Goal: Information Seeking & Learning: Learn about a topic

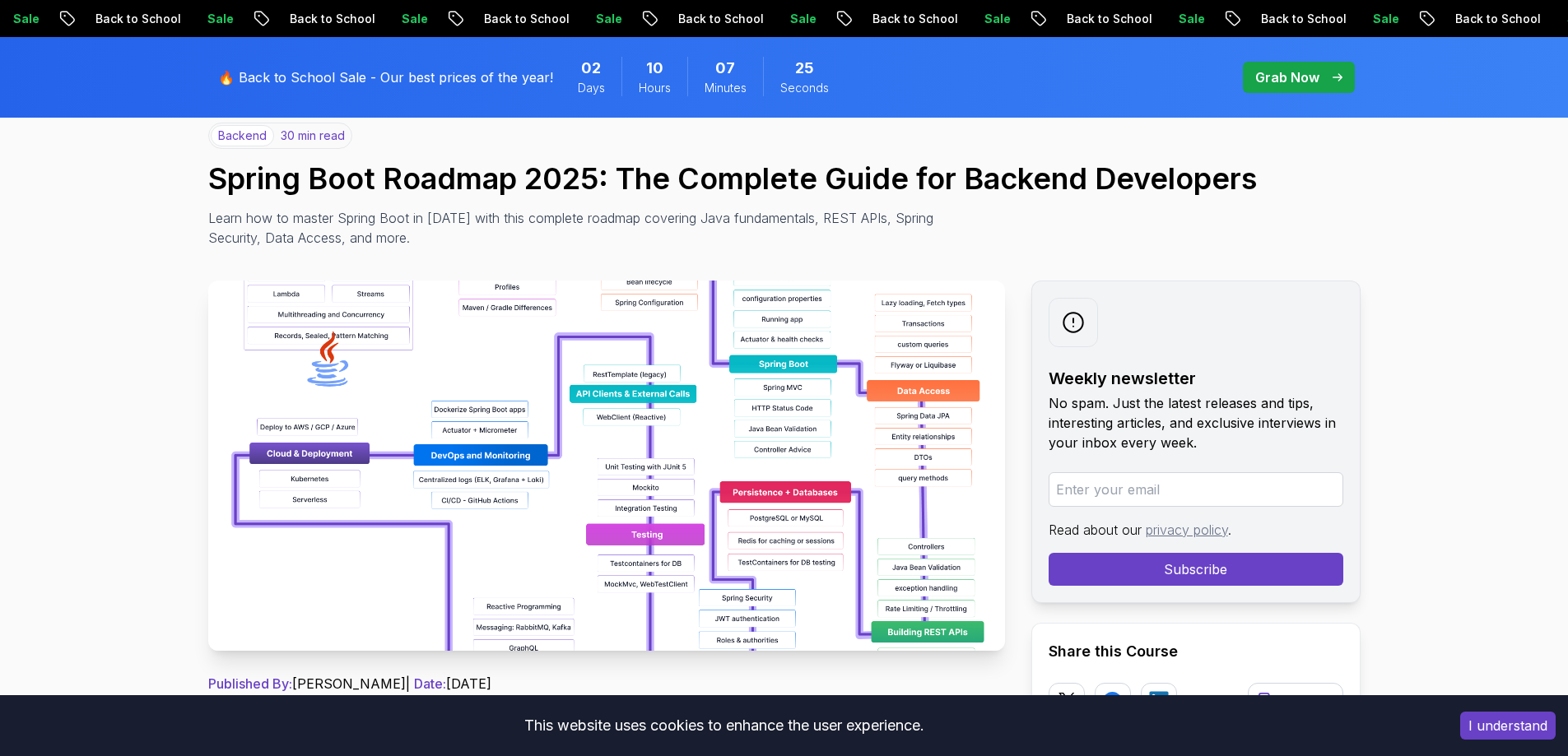
scroll to position [123, 0]
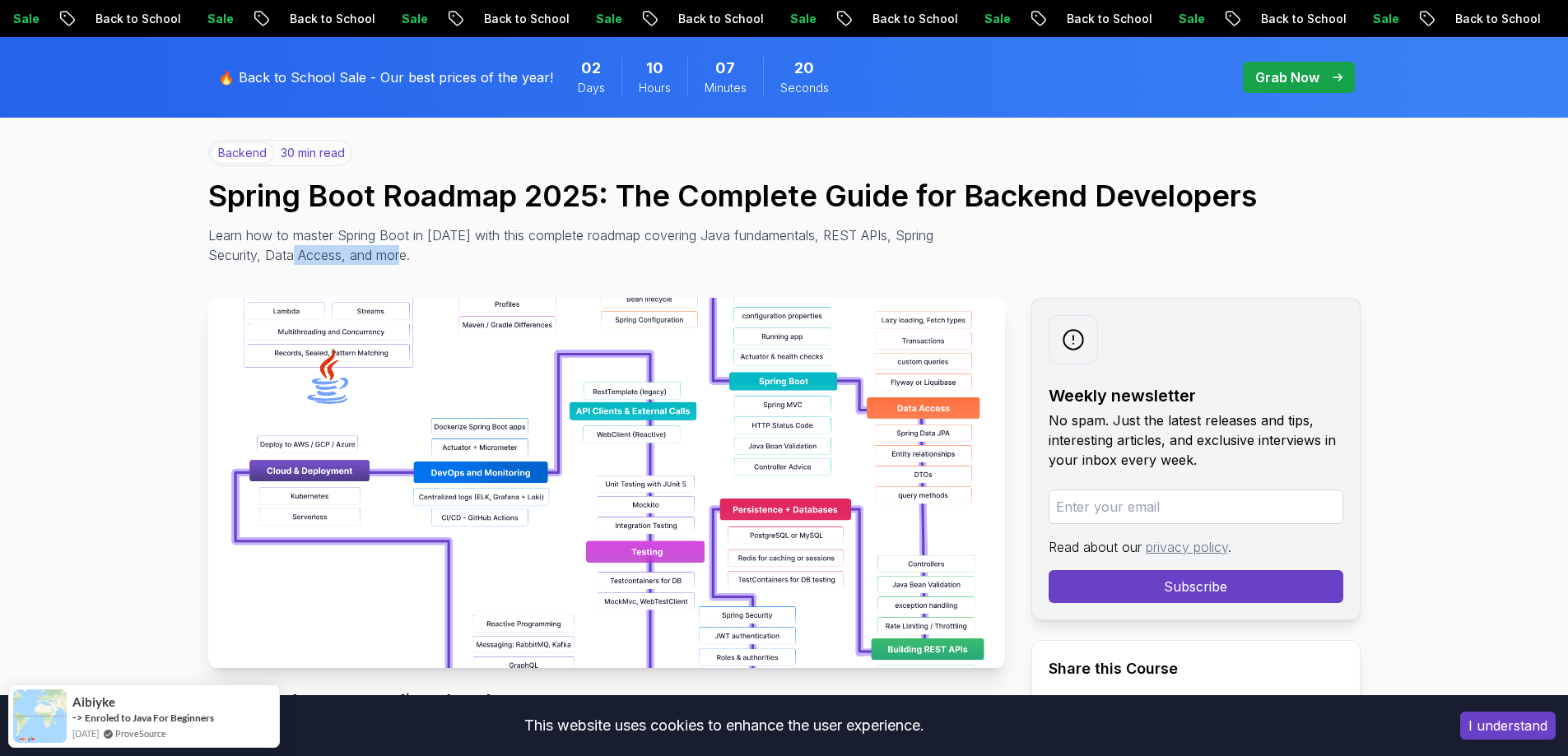
drag, startPoint x: 302, startPoint y: 247, endPoint x: 723, endPoint y: 268, distance: 421.5
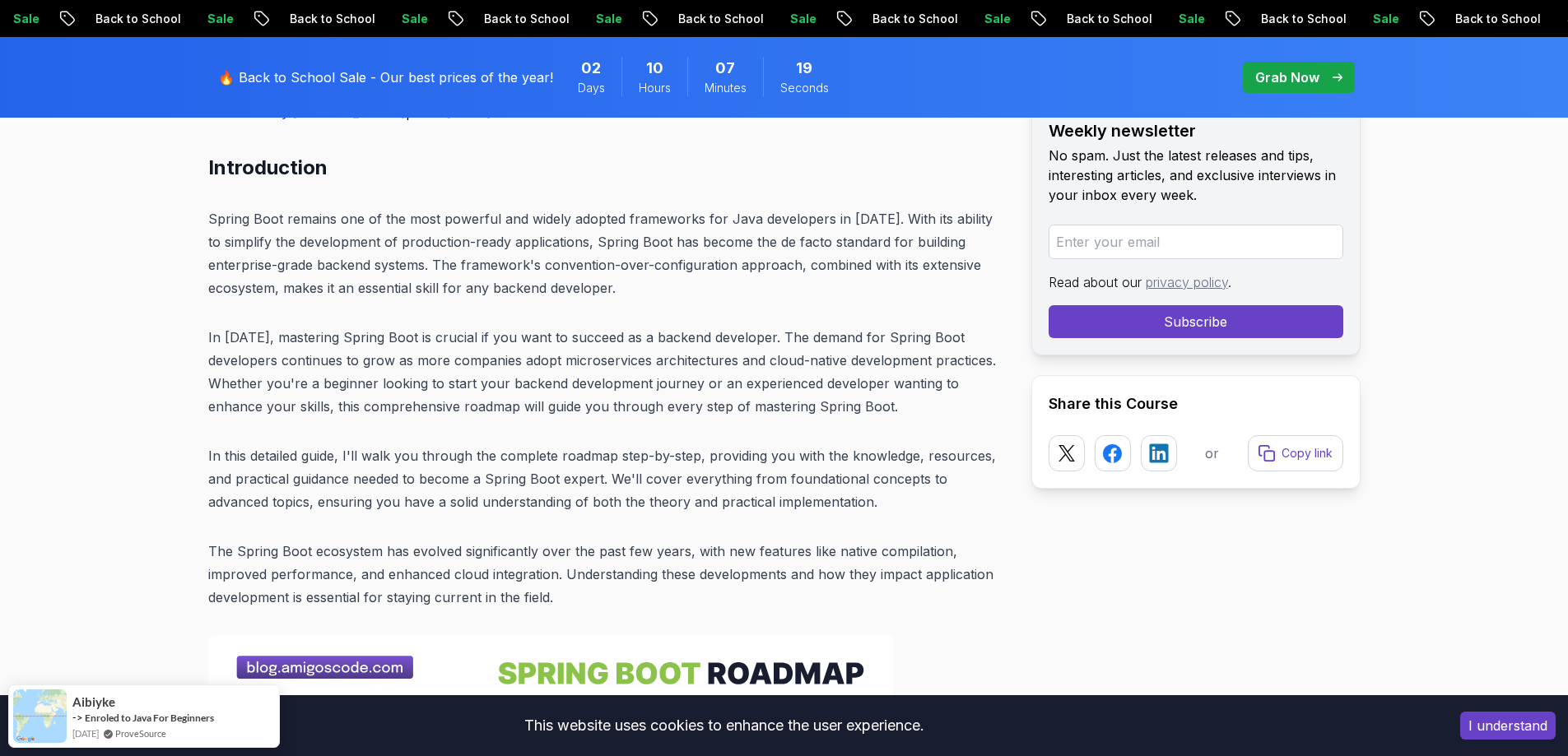
scroll to position [616, 0]
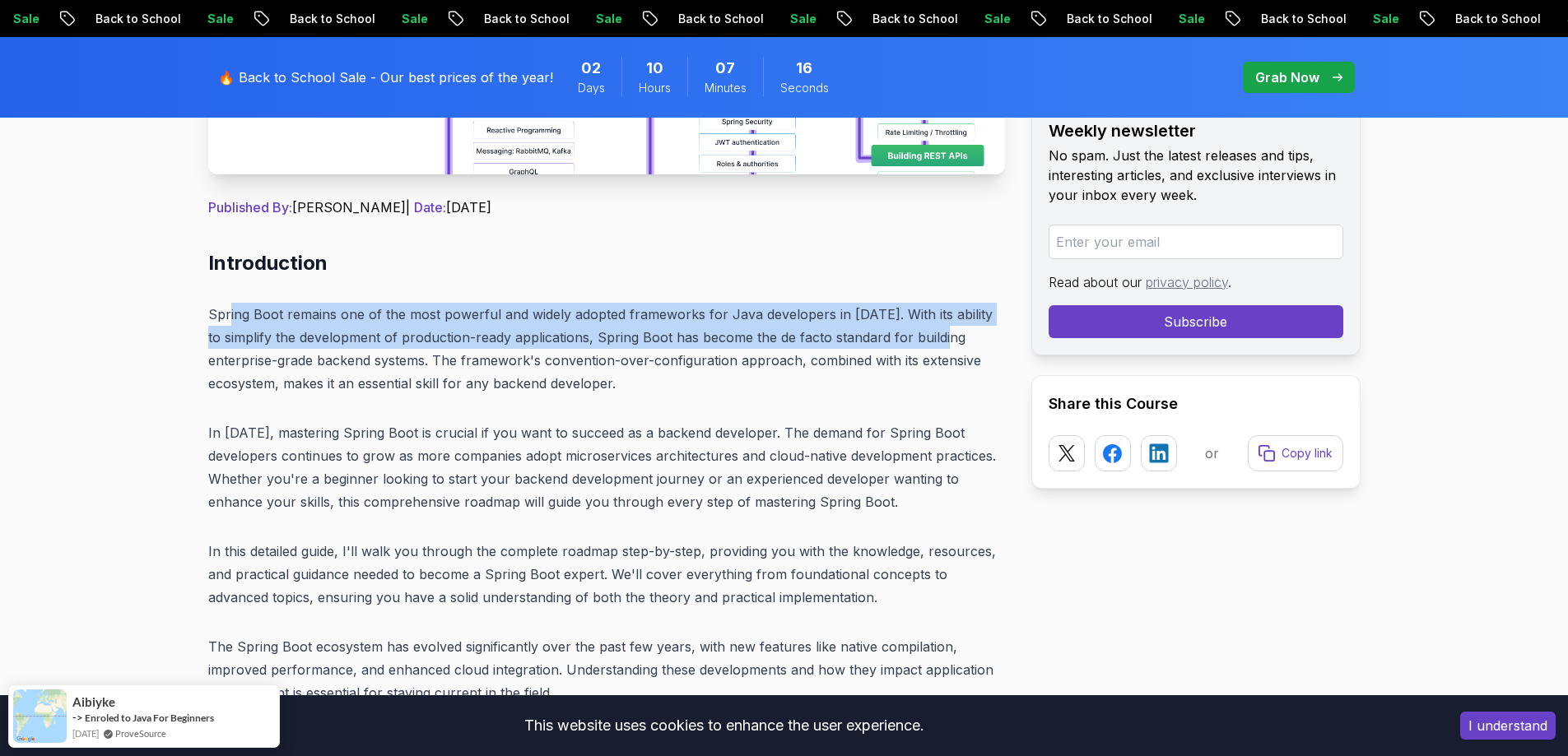
drag, startPoint x: 228, startPoint y: 319, endPoint x: 969, endPoint y: 328, distance: 741.1
click at [969, 328] on p "Spring Boot remains one of the most powerful and widely adopted frameworks for …" at bounding box center [606, 349] width 797 height 92
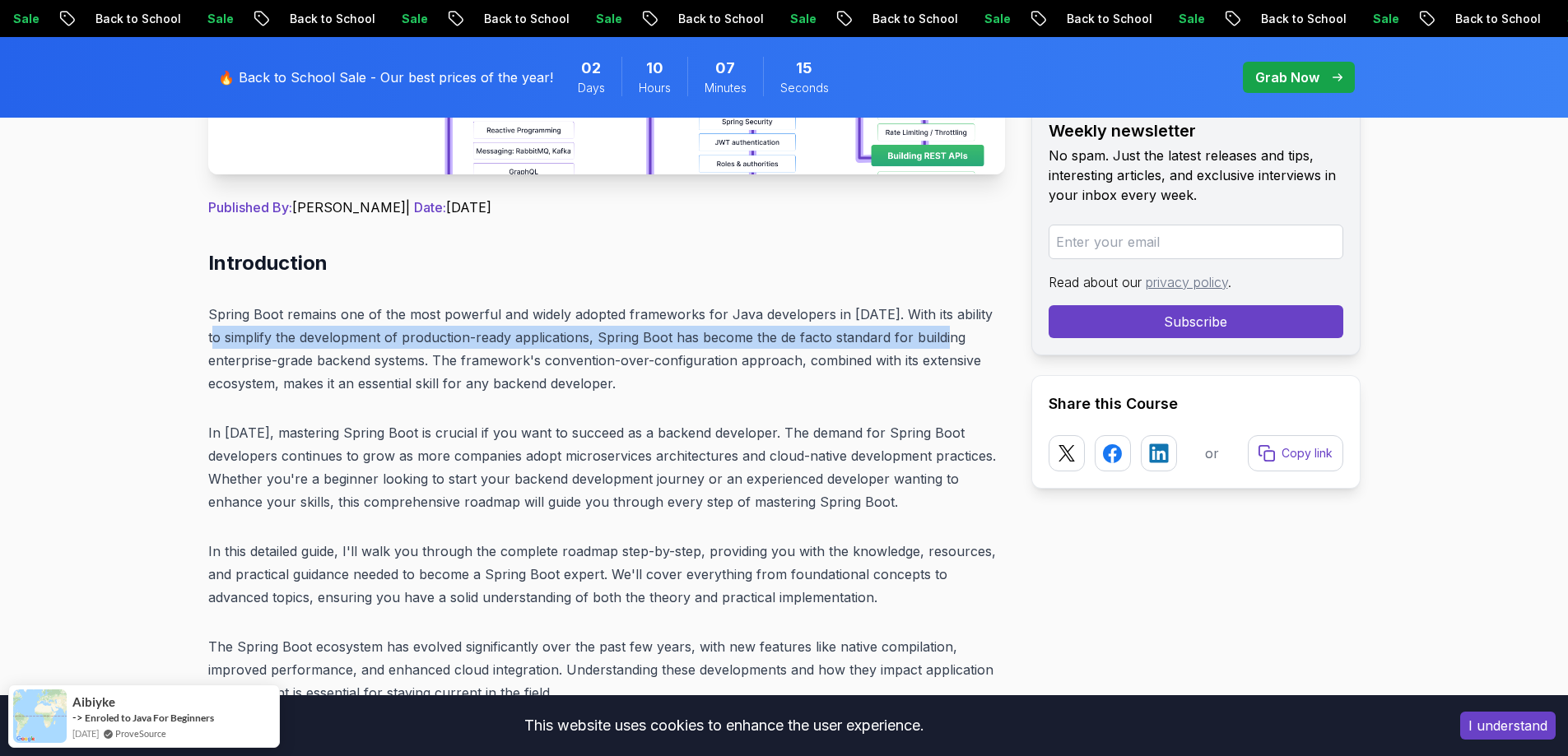
drag, startPoint x: 741, startPoint y: 343, endPoint x: 197, endPoint y: 335, distance: 544.1
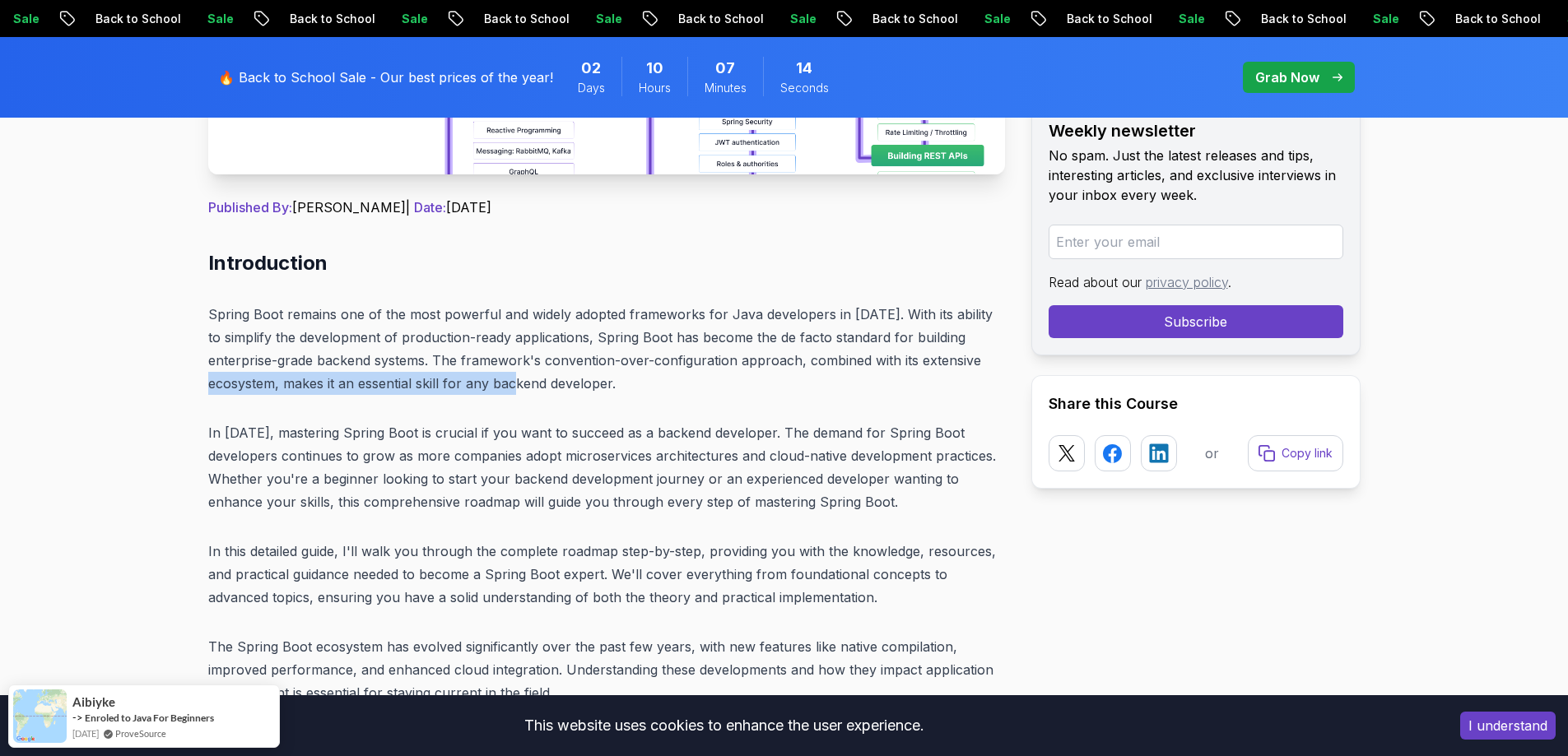
drag, startPoint x: 219, startPoint y: 373, endPoint x: 530, endPoint y: 379, distance: 311.1
click at [530, 379] on p "Spring Boot remains one of the most powerful and widely adopted frameworks for …" at bounding box center [606, 349] width 797 height 92
click at [531, 379] on p "Spring Boot remains one of the most powerful and widely adopted frameworks for …" at bounding box center [606, 349] width 797 height 92
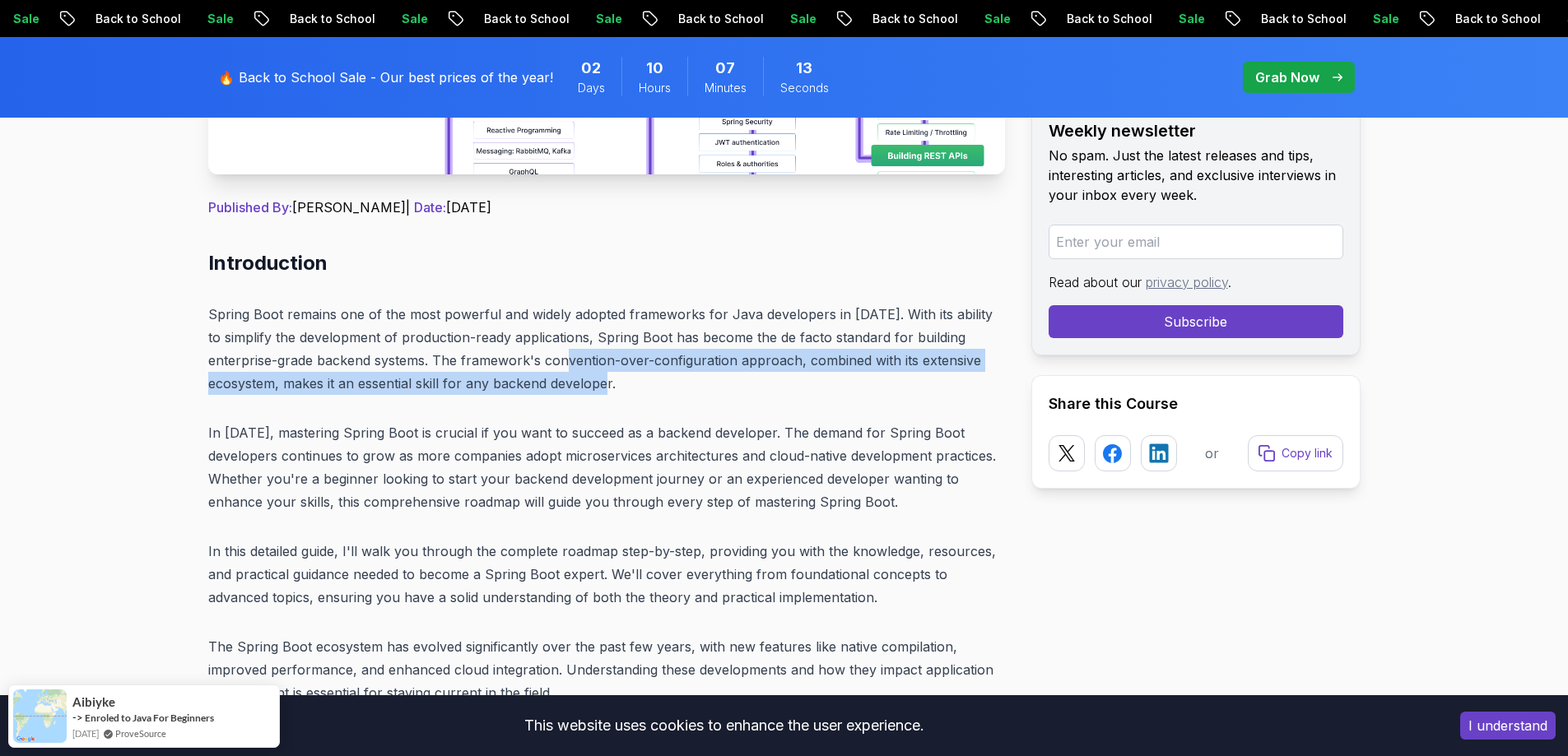
drag, startPoint x: 589, startPoint y: 360, endPoint x: 907, endPoint y: 382, distance: 318.8
click at [907, 382] on p "Spring Boot remains one of the most powerful and widely adopted frameworks for …" at bounding box center [606, 349] width 797 height 92
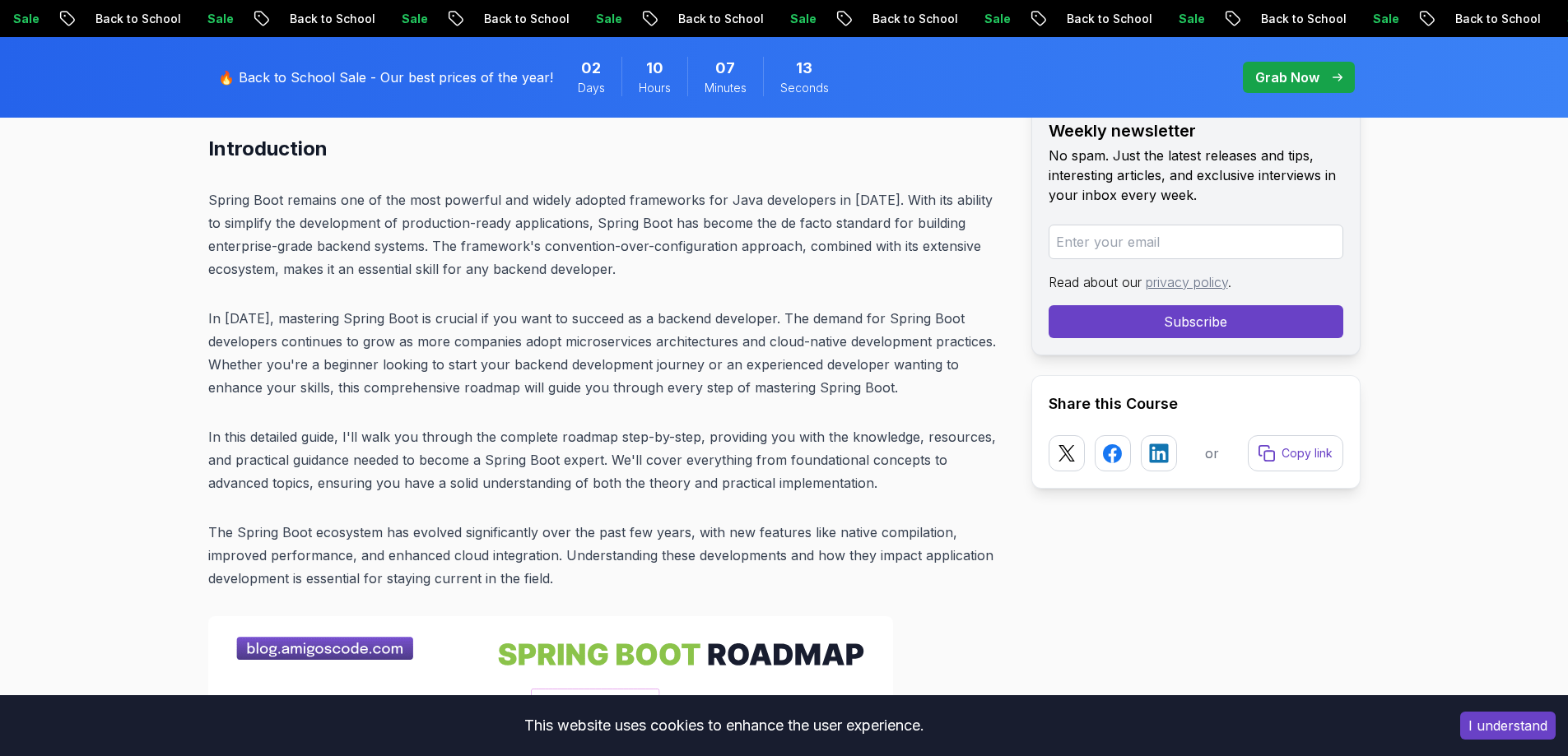
scroll to position [864, 0]
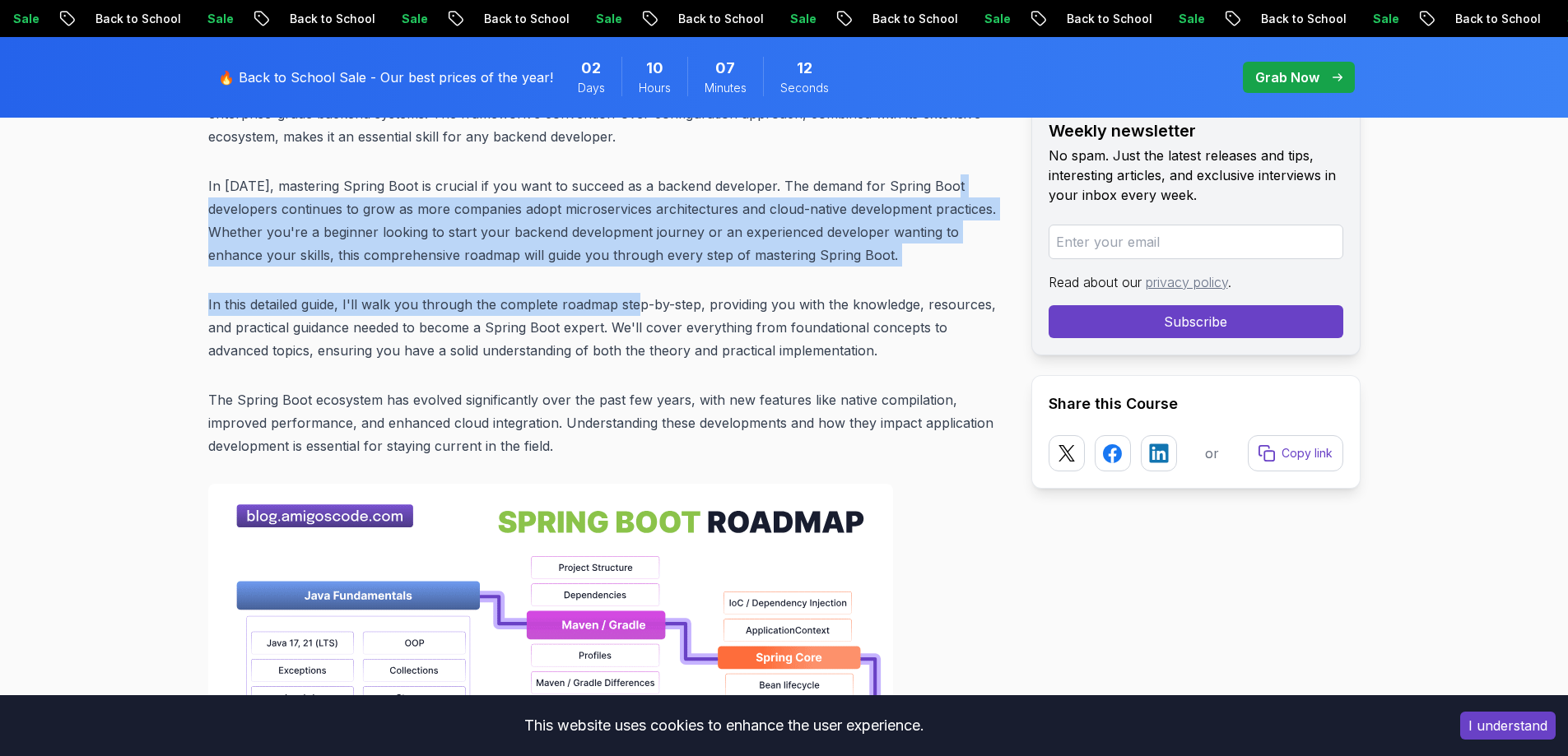
drag, startPoint x: 191, startPoint y: 200, endPoint x: 667, endPoint y: 309, distance: 488.3
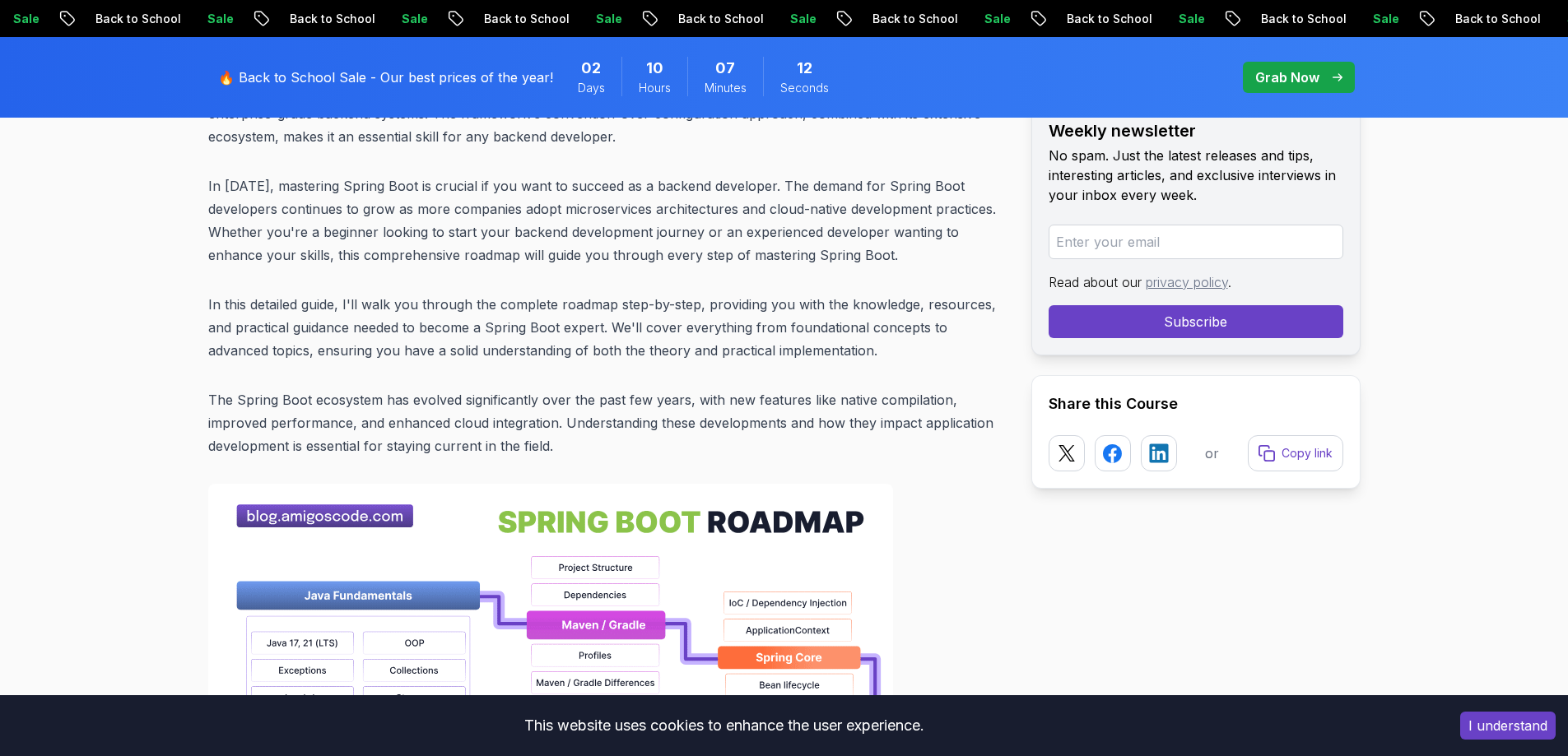
click at [676, 327] on p "In this detailed guide, I'll walk you through the complete roadmap step-by-step…" at bounding box center [606, 327] width 797 height 69
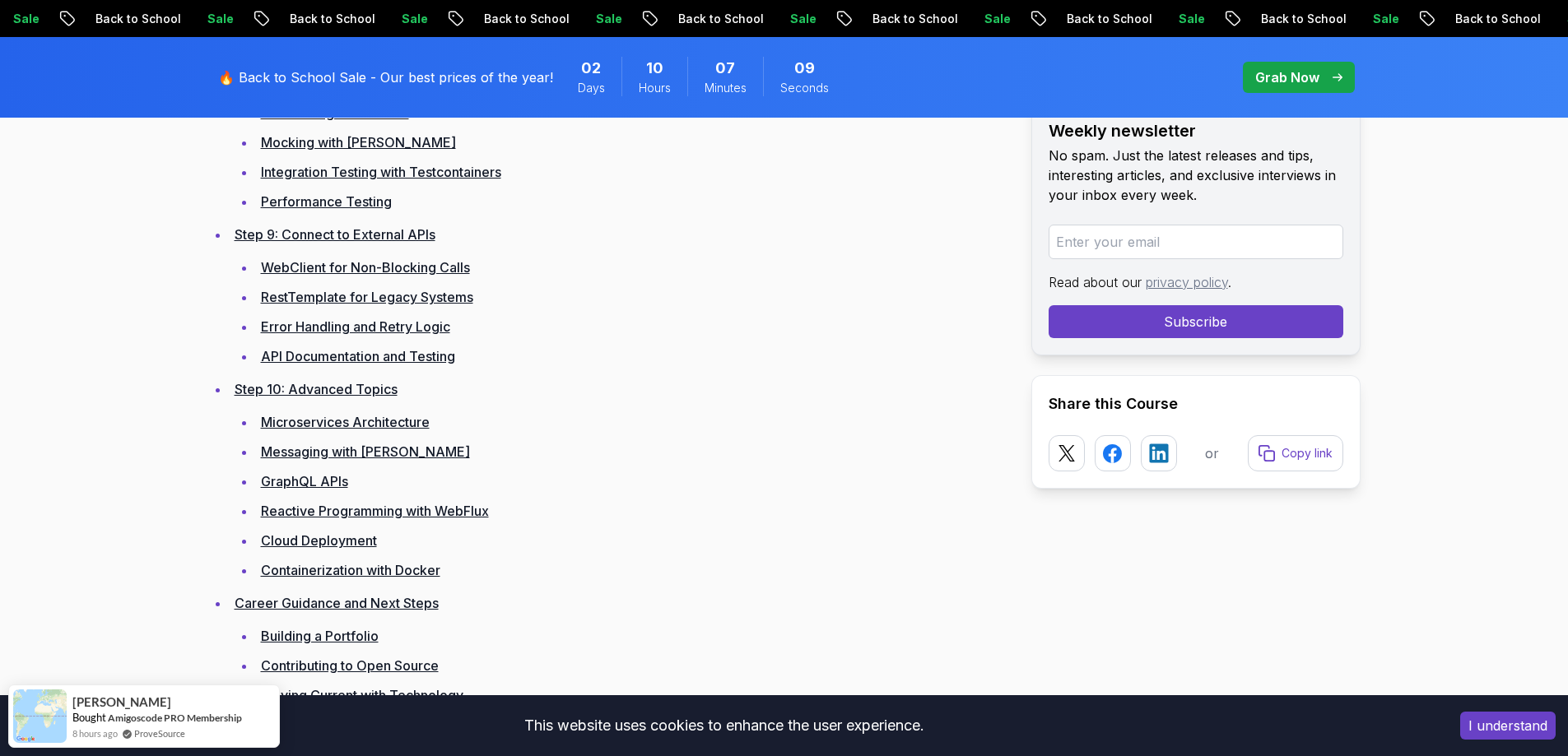
scroll to position [3580, 0]
